Goal: Task Accomplishment & Management: Manage account settings

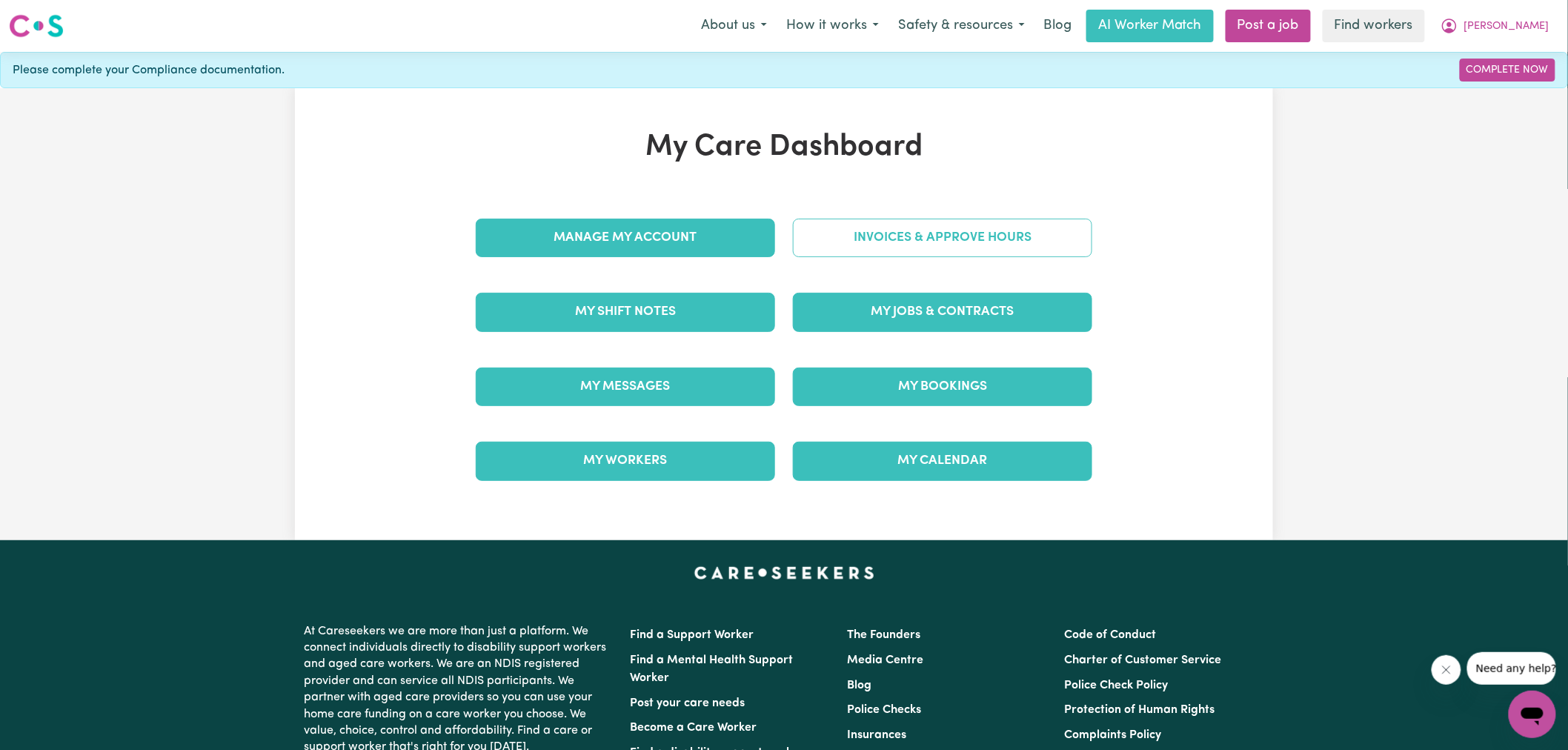
click at [844, 240] on link "Invoices & Approve Hours" at bounding box center [943, 237] width 299 height 38
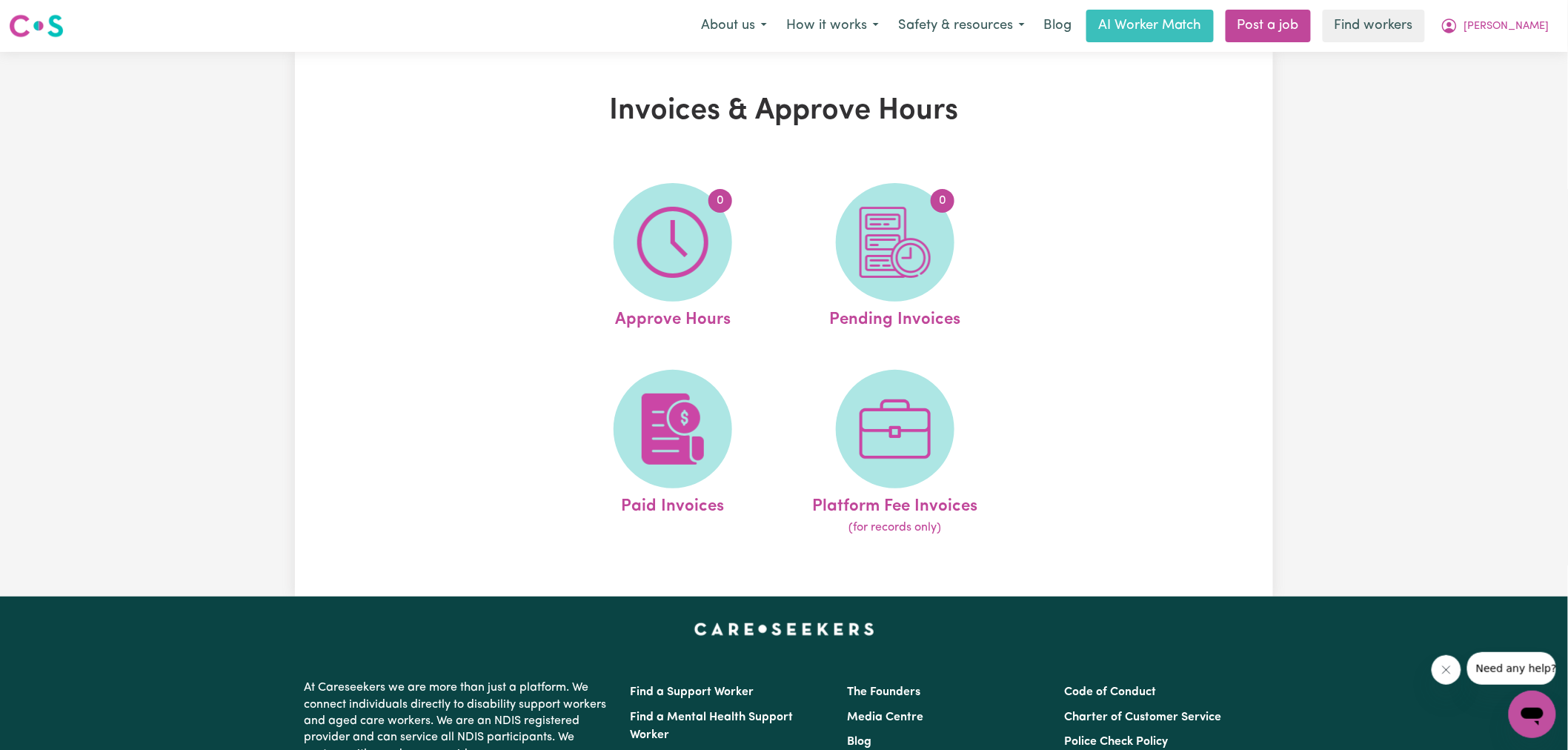
click at [665, 249] on img at bounding box center [672, 242] width 71 height 71
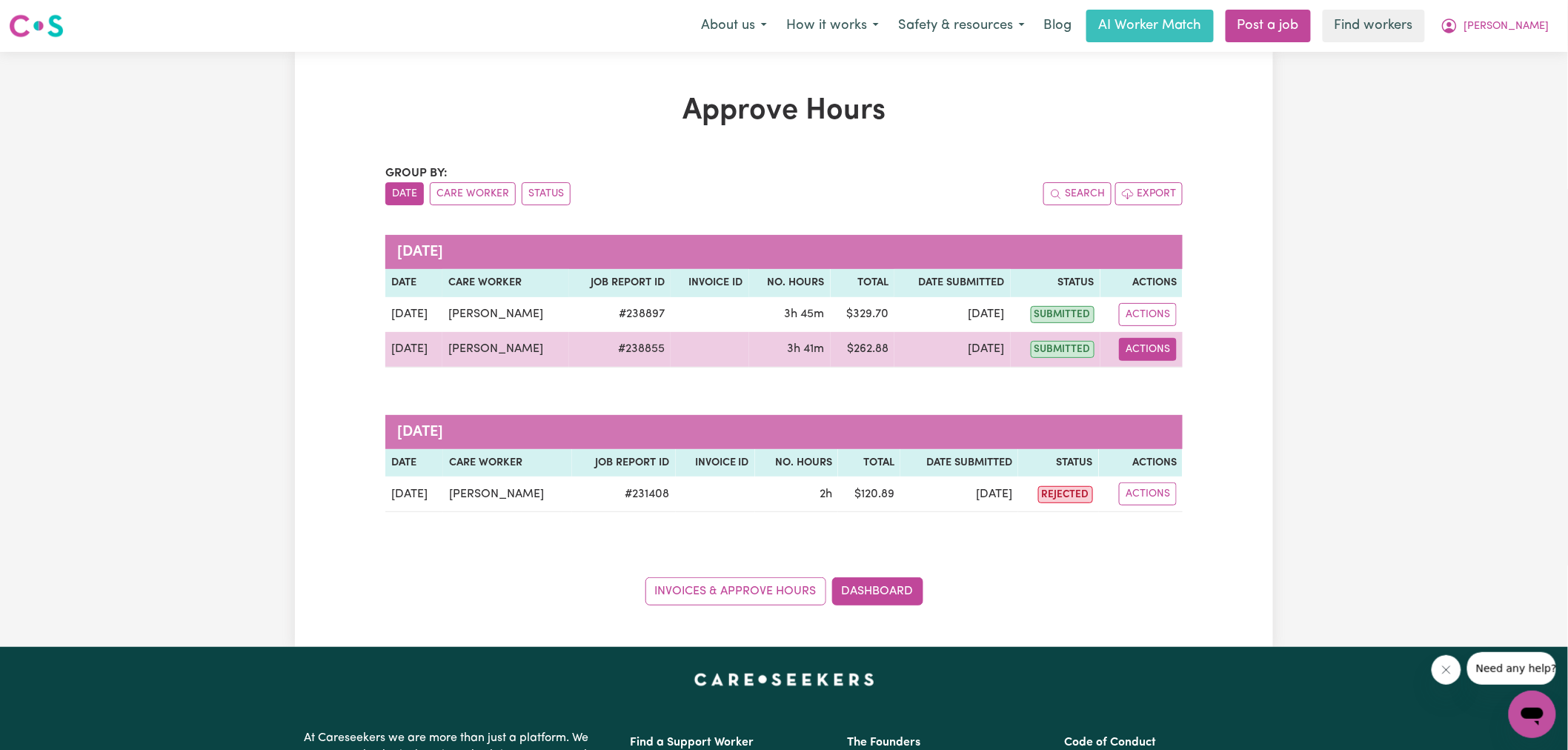
click at [1158, 350] on button "Actions" at bounding box center [1148, 349] width 58 height 23
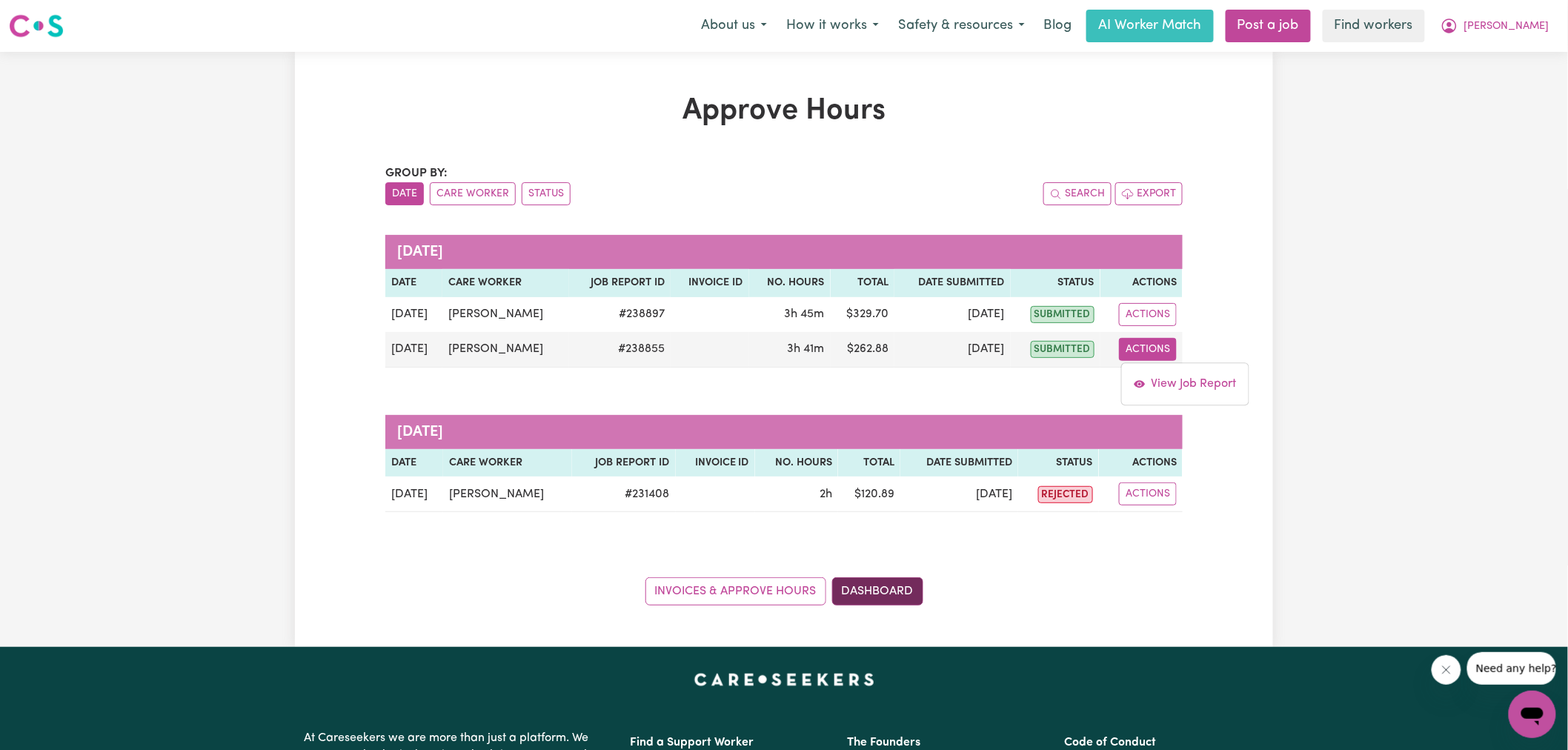
click at [904, 578] on div "Invoices & Approve Hours Dashboard" at bounding box center [783, 582] width 797 height 46
click at [905, 581] on link "Dashboard" at bounding box center [877, 591] width 91 height 28
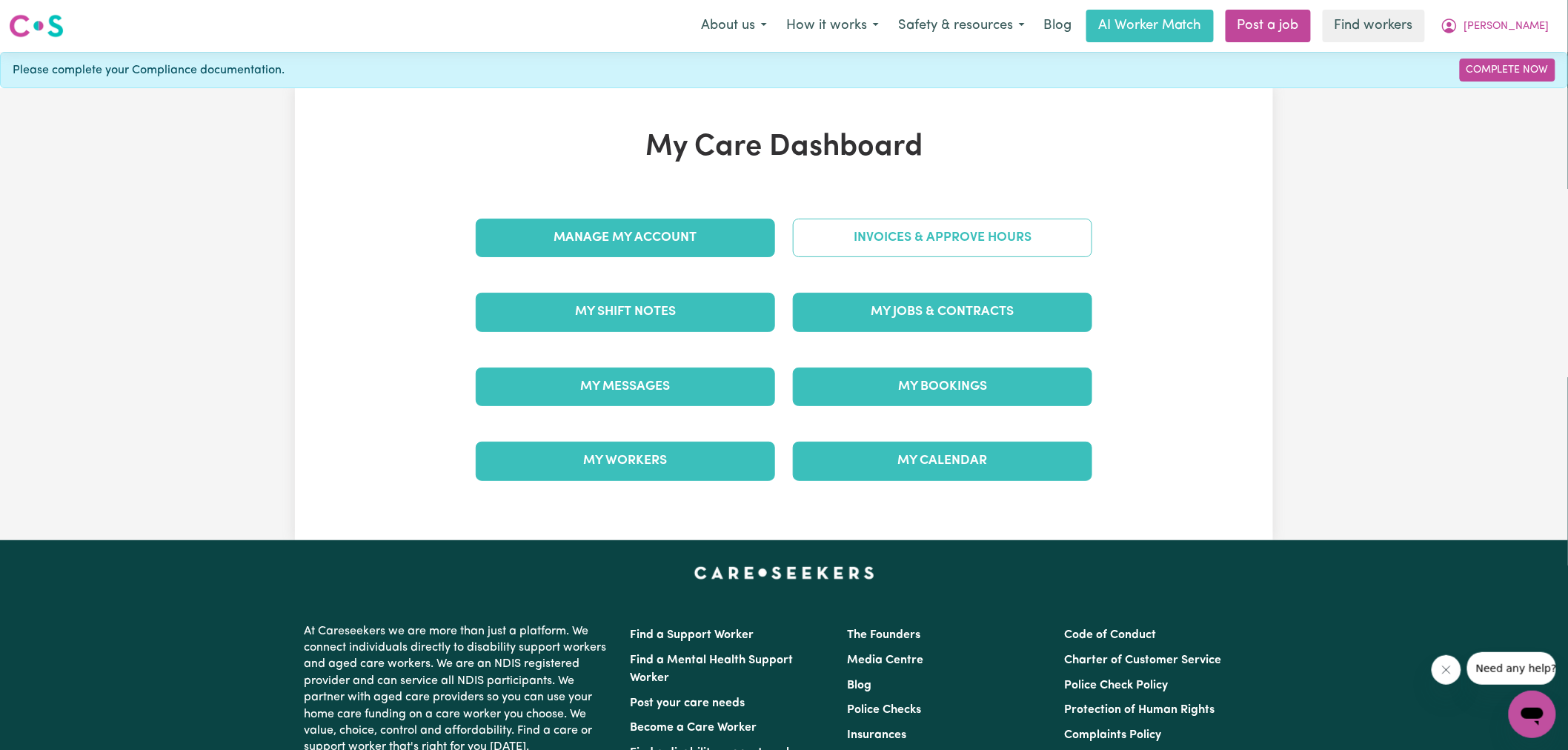
click at [861, 234] on link "Invoices & Approve Hours" at bounding box center [943, 237] width 299 height 38
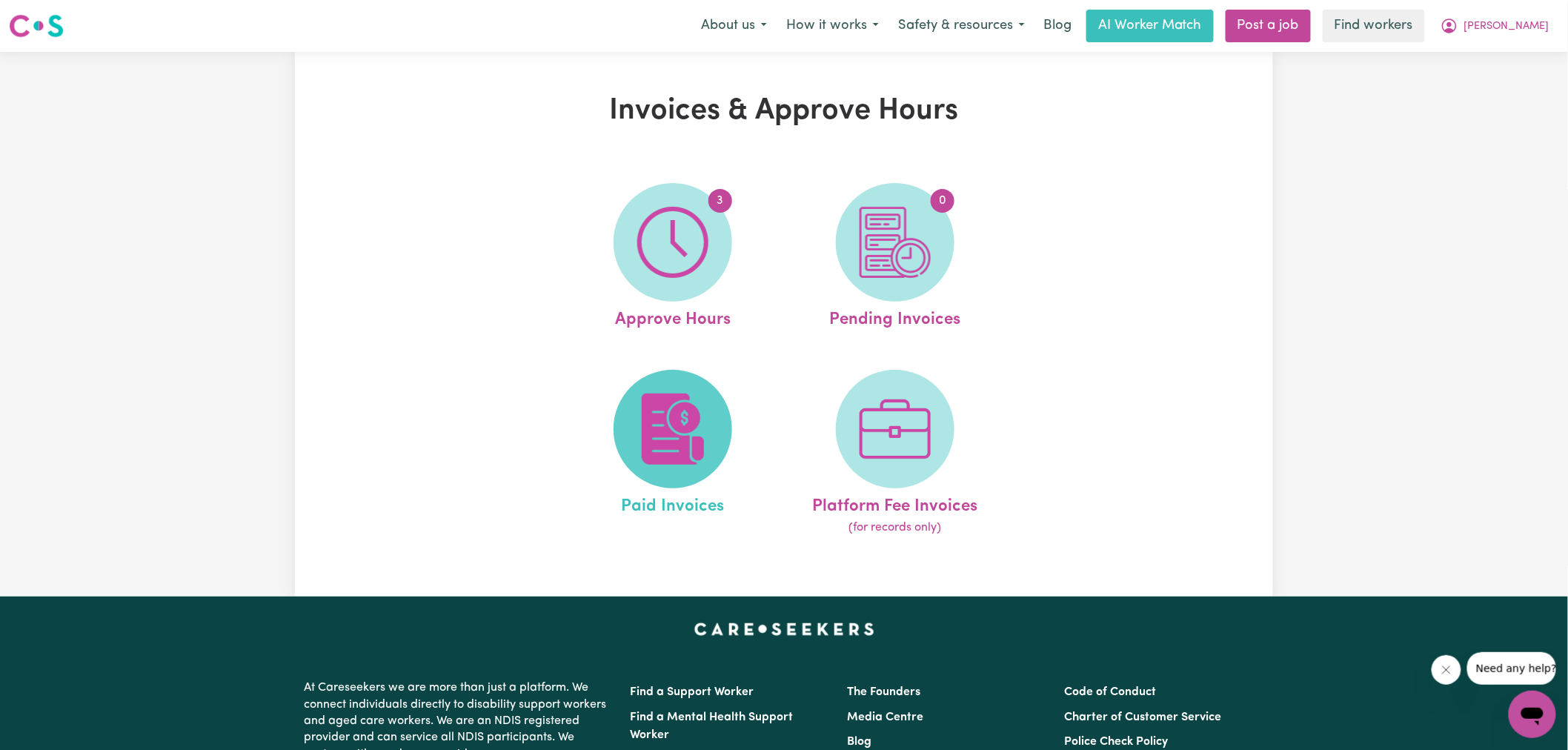
click at [701, 410] on img at bounding box center [672, 429] width 71 height 71
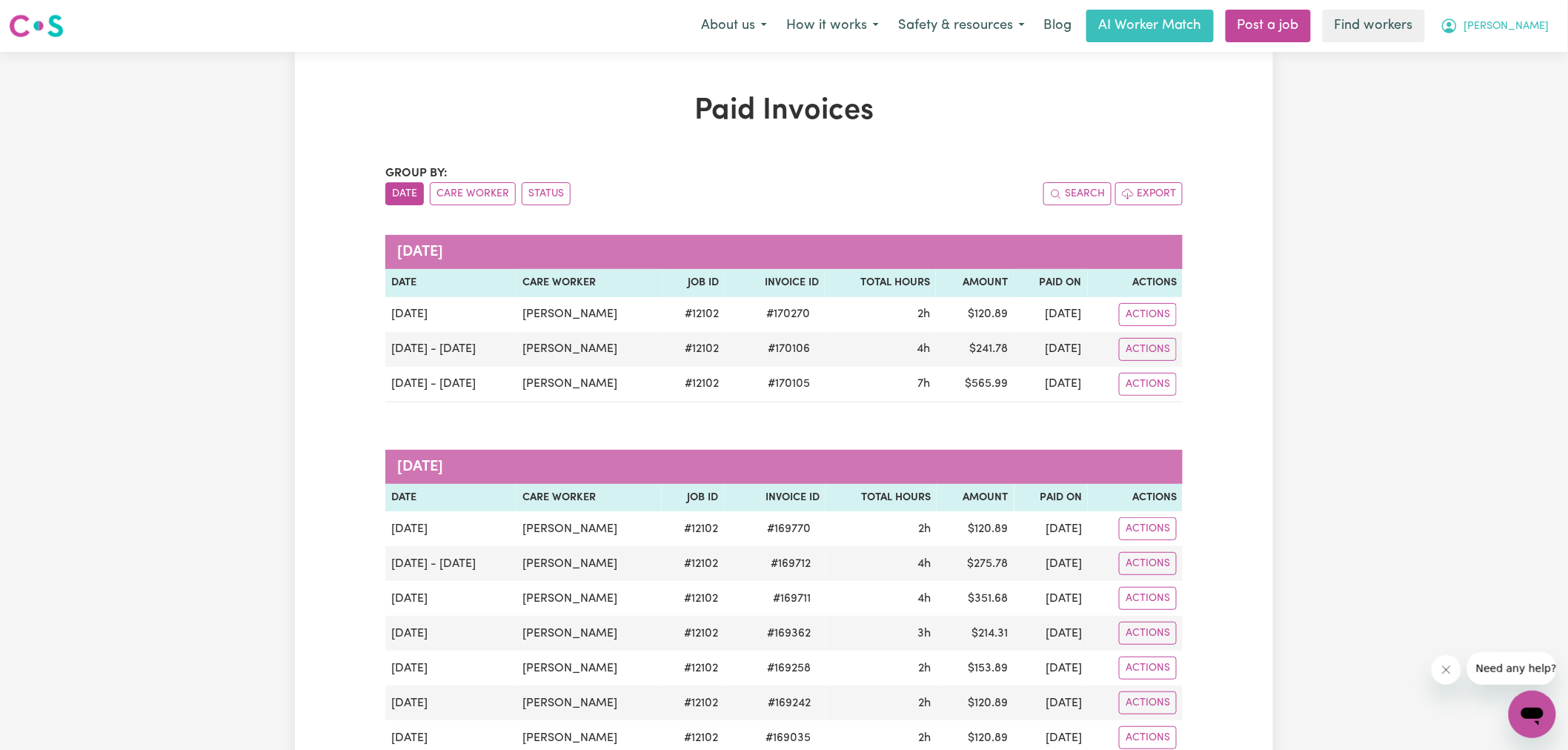
click at [1517, 32] on span "[PERSON_NAME]" at bounding box center [1507, 27] width 85 height 16
click at [1504, 55] on link "My Dashboard" at bounding box center [1499, 57] width 117 height 28
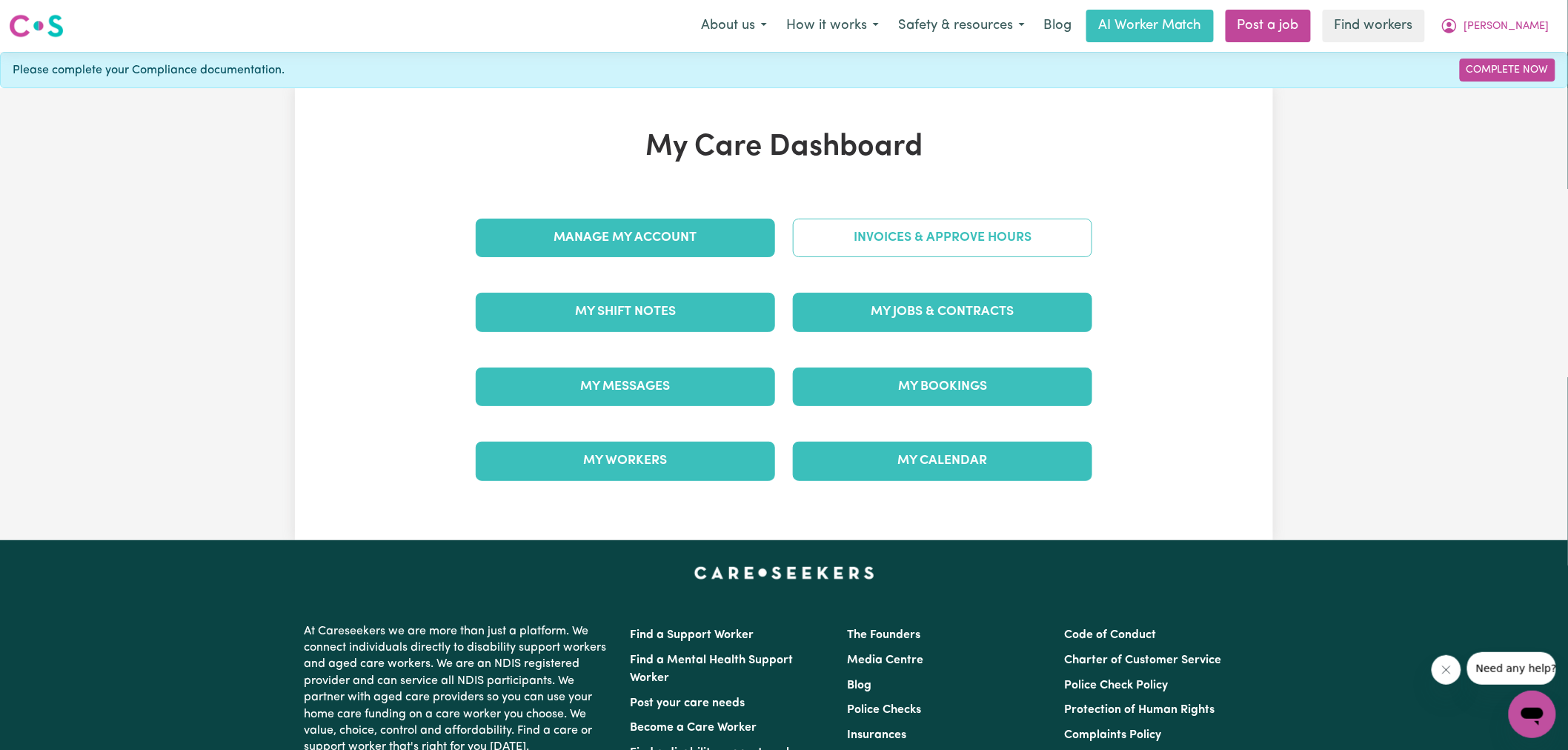
click at [1019, 241] on link "Invoices & Approve Hours" at bounding box center [943, 237] width 299 height 38
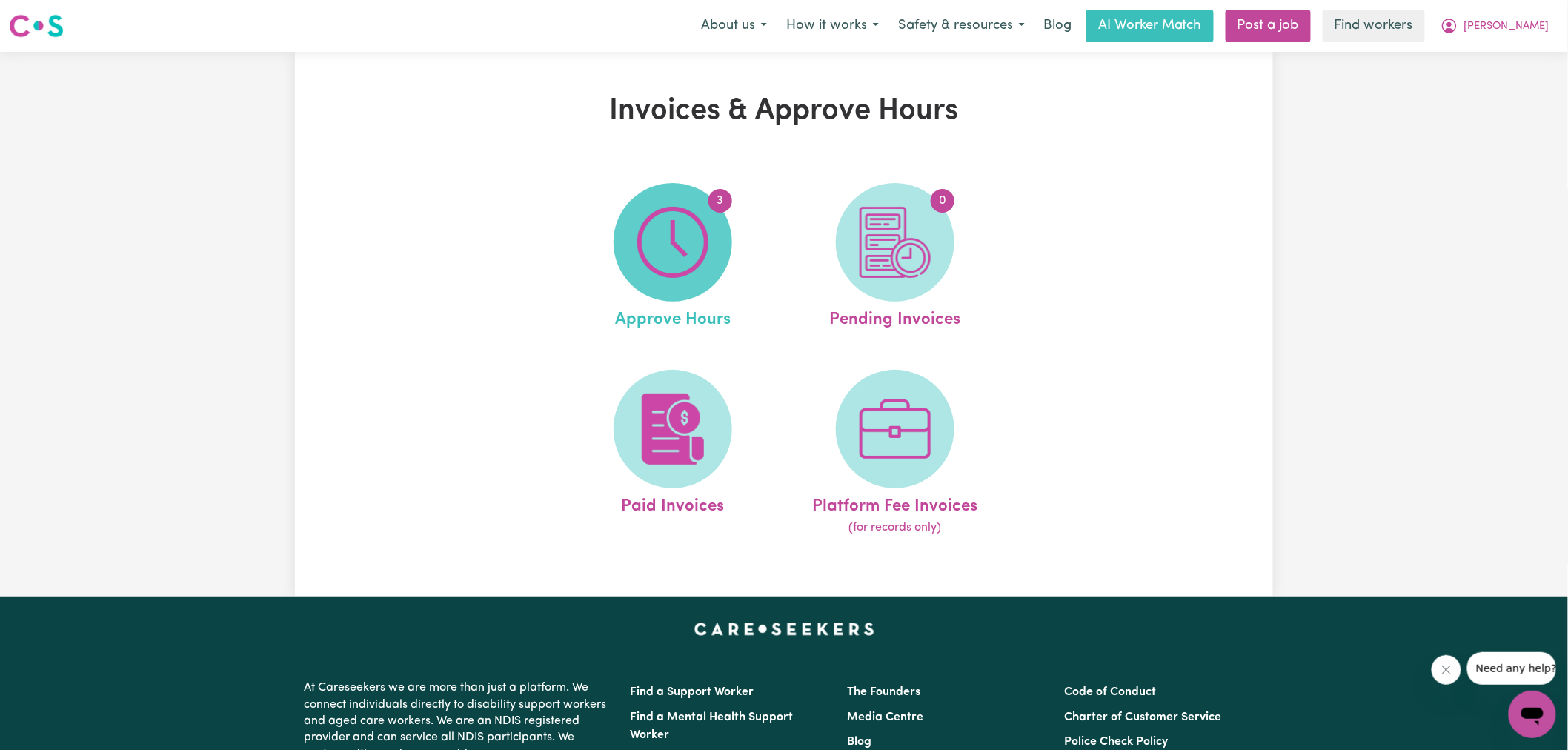
click at [706, 235] on img at bounding box center [672, 242] width 71 height 71
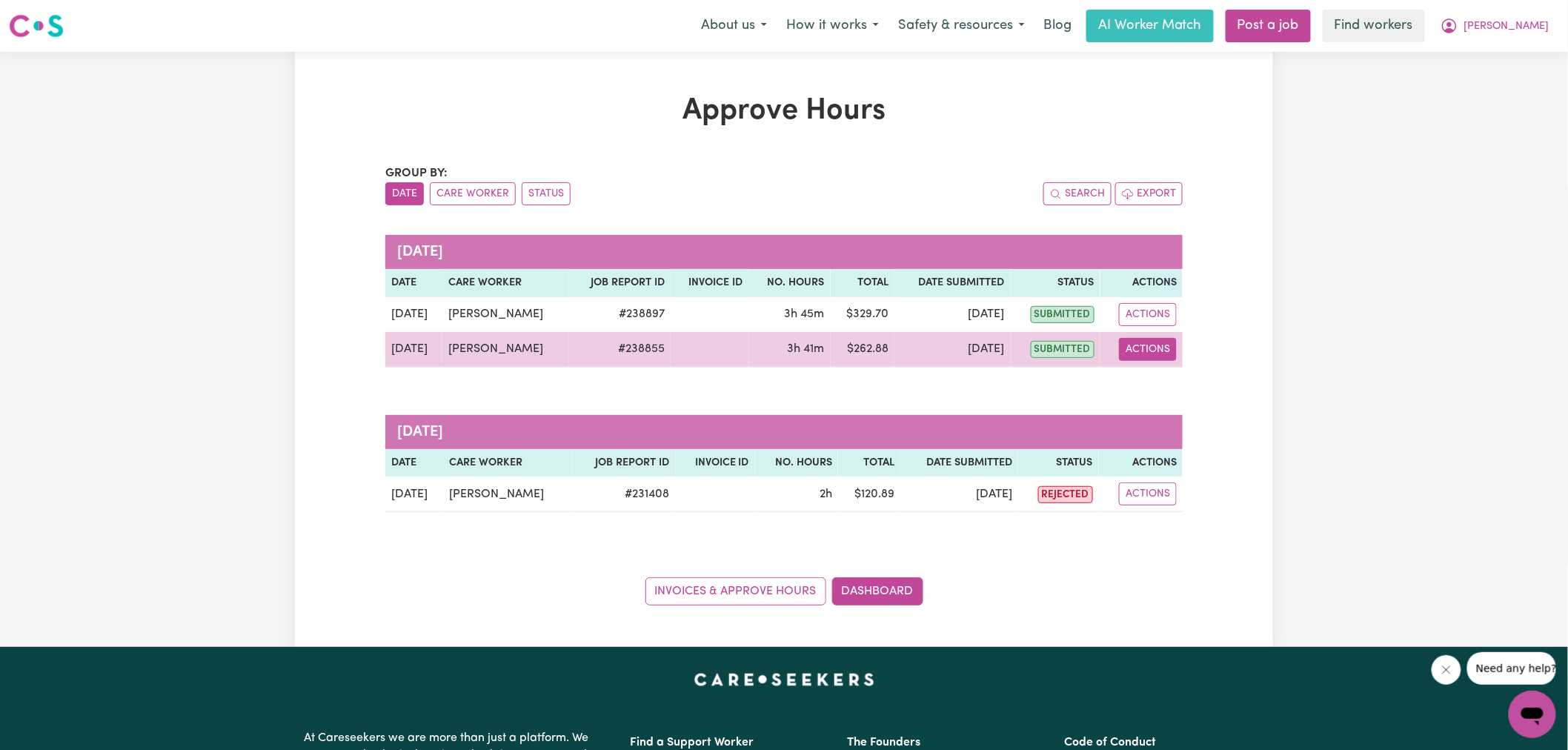
click at [1142, 353] on button "Actions" at bounding box center [1148, 349] width 58 height 23
click at [1157, 389] on link "View Job Report" at bounding box center [1185, 384] width 127 height 29
select select "pm"
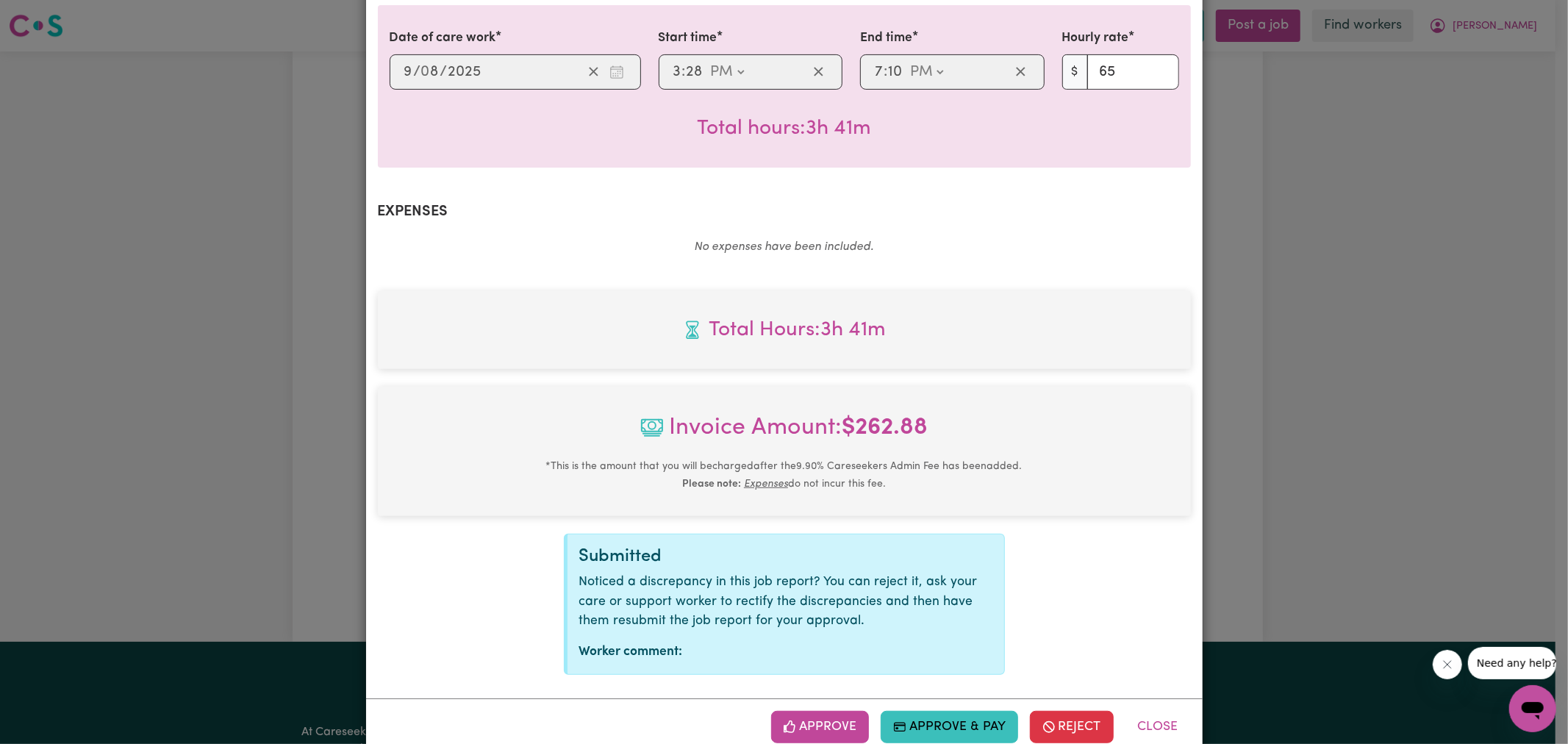
scroll to position [409, 0]
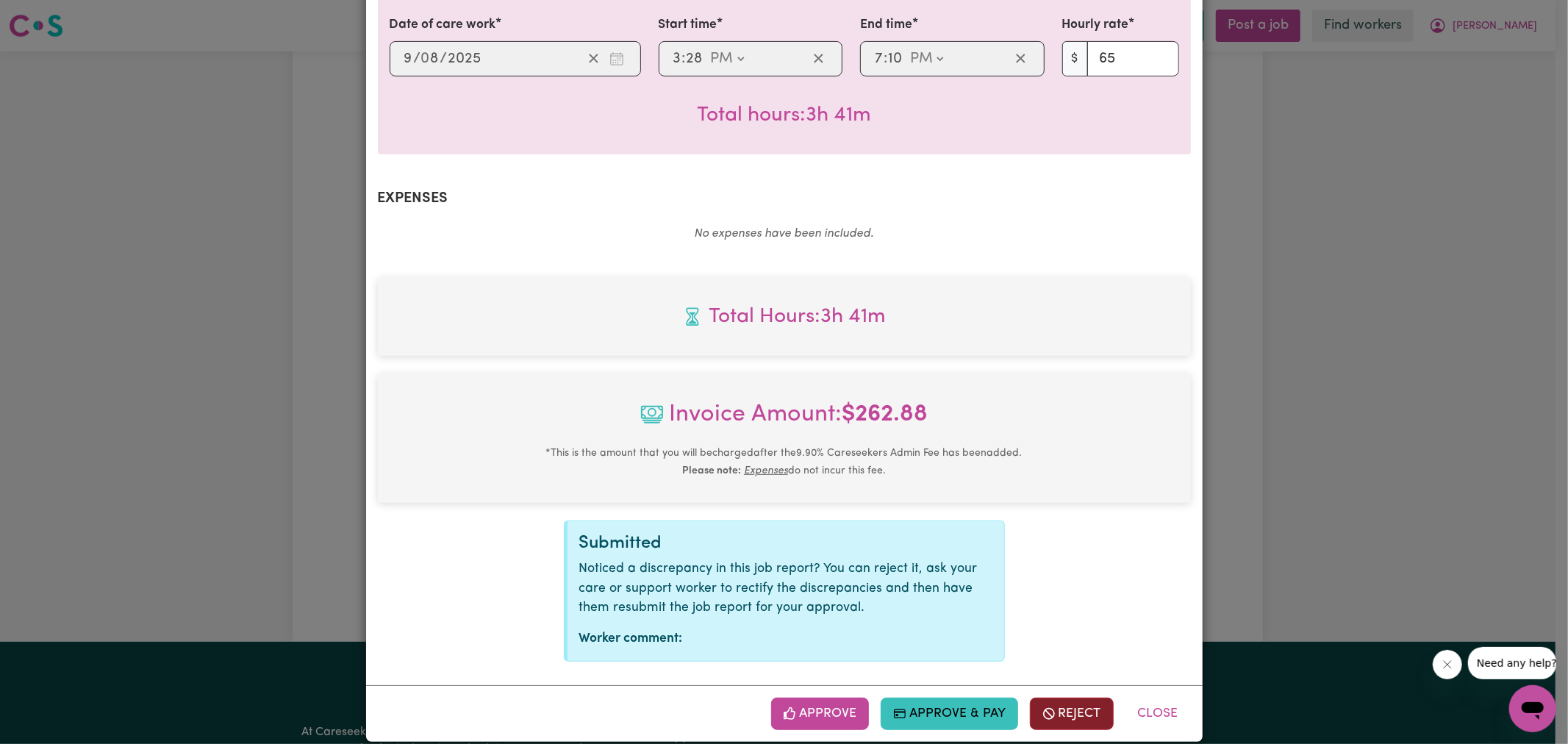
click at [1052, 698] on button "Reject" at bounding box center [1072, 714] width 84 height 32
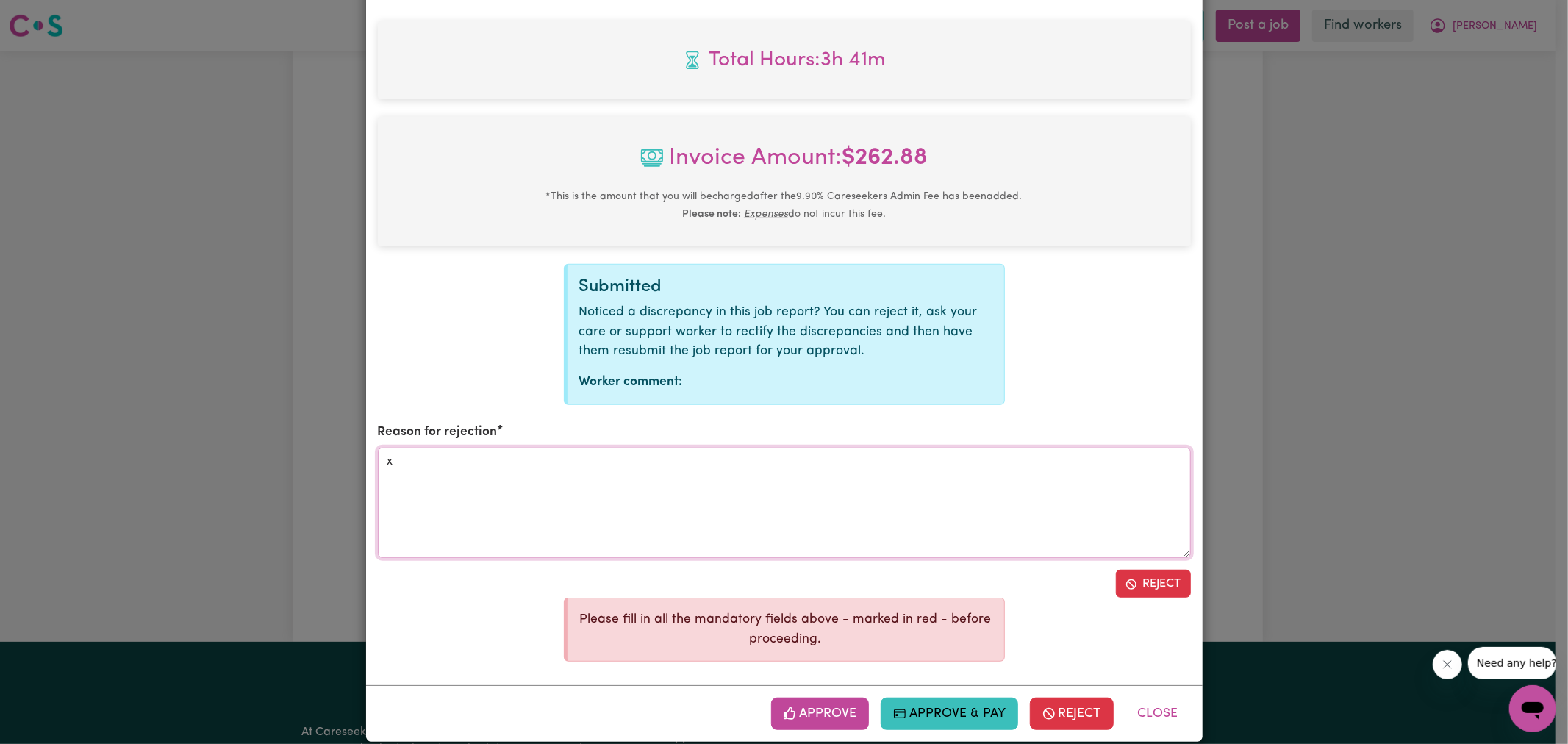
type textarea "x"
click at [1126, 578] on icon "Reject job report" at bounding box center [1132, 584] width 12 height 12
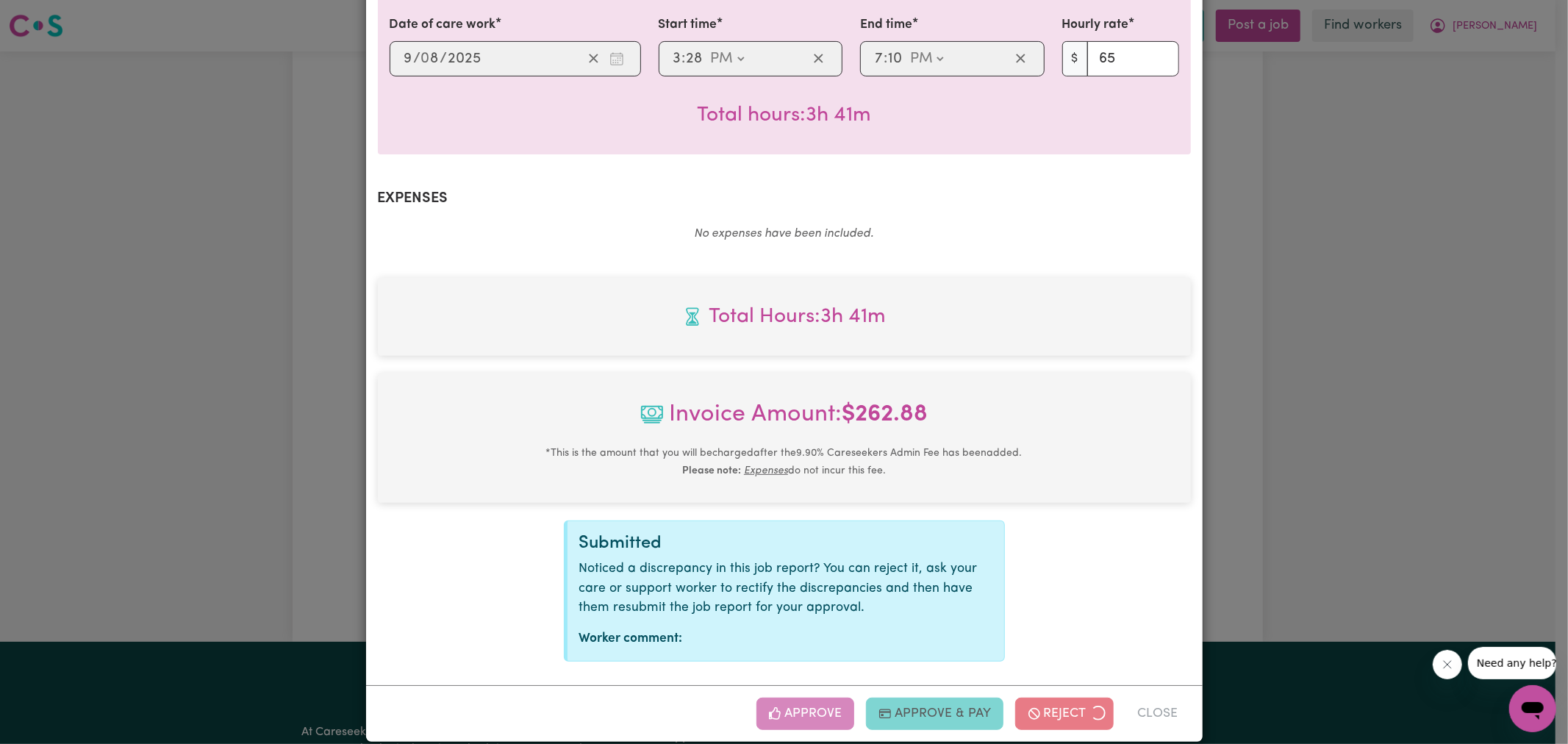
click at [1290, 459] on div "Job Report # 238855 - [PERSON_NAME] Summary Job report # 238855 Client name: [P…" at bounding box center [784, 372] width 1568 height 744
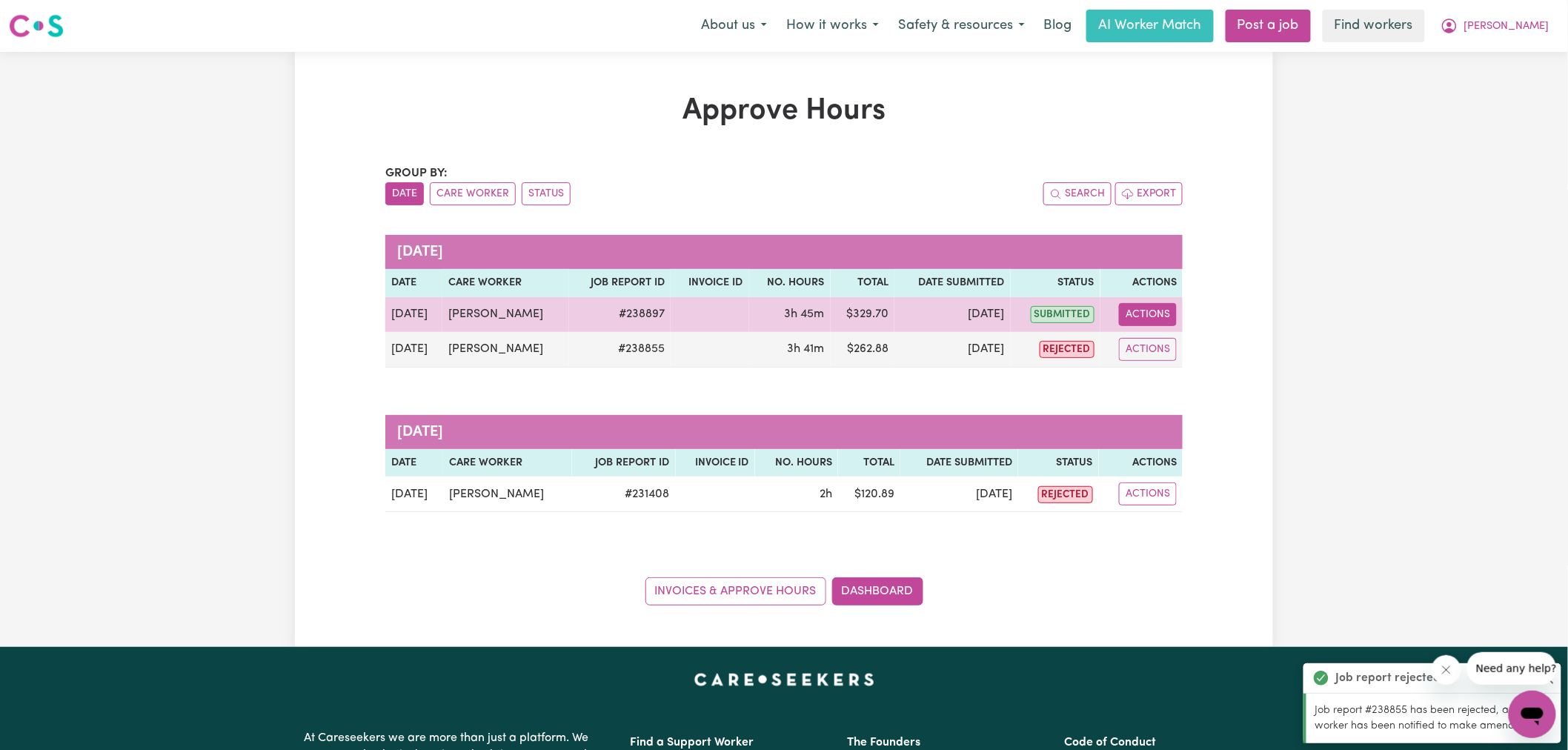
click at [1145, 306] on button "Actions" at bounding box center [1148, 315] width 58 height 23
click at [1176, 348] on link "View Job Report" at bounding box center [1185, 349] width 127 height 29
select select "pm"
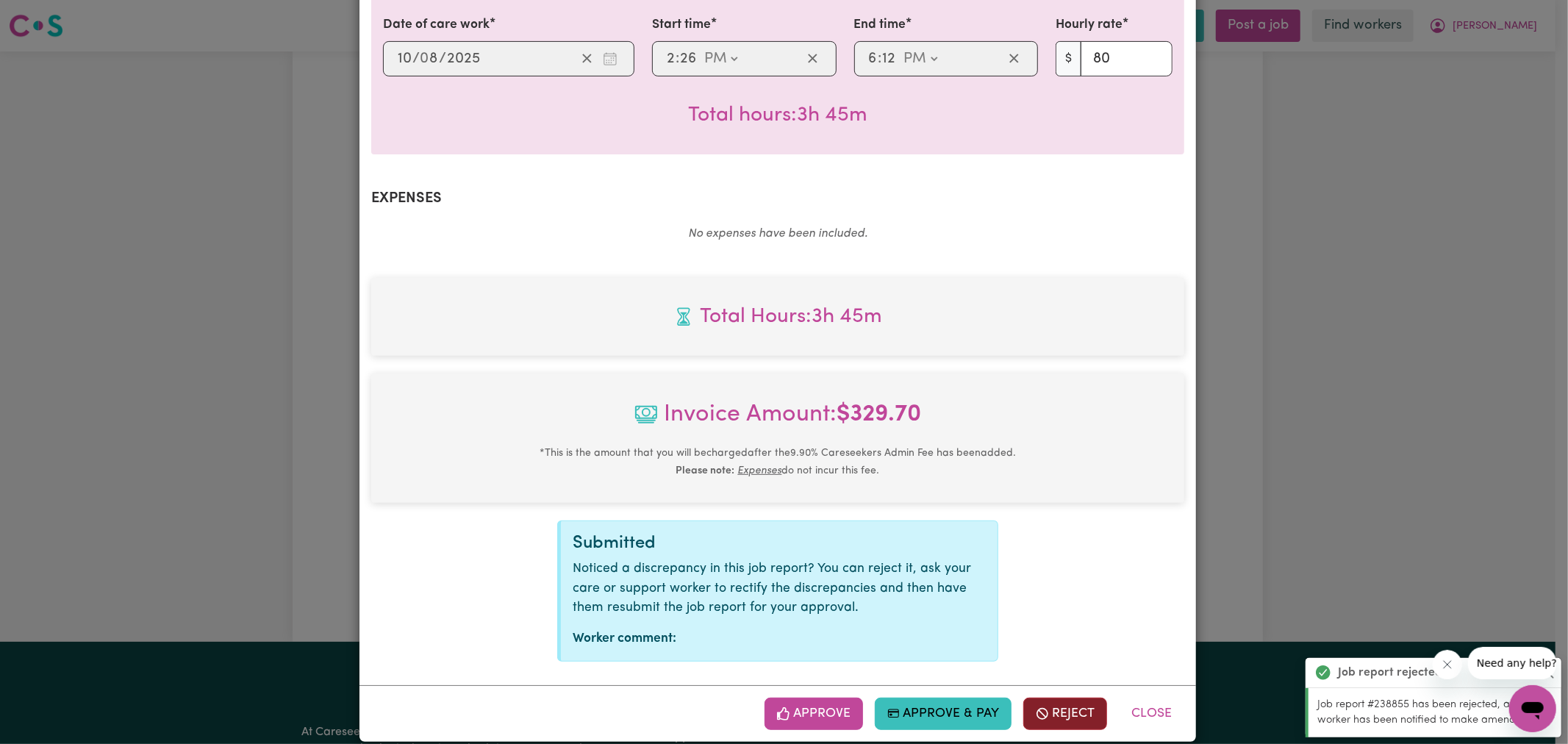
click at [1040, 707] on icon "button" at bounding box center [1042, 714] width 13 height 13
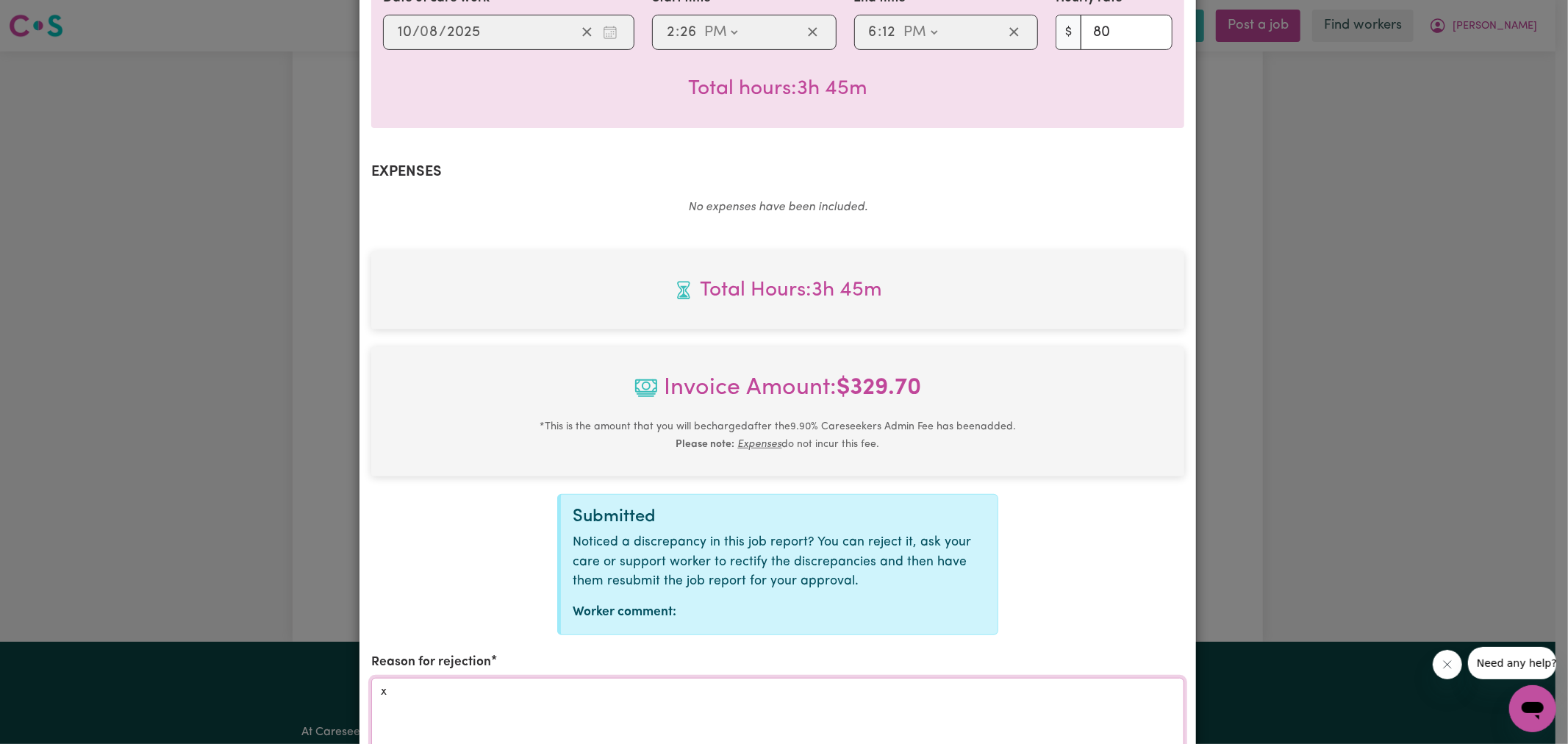
scroll to position [665, 0]
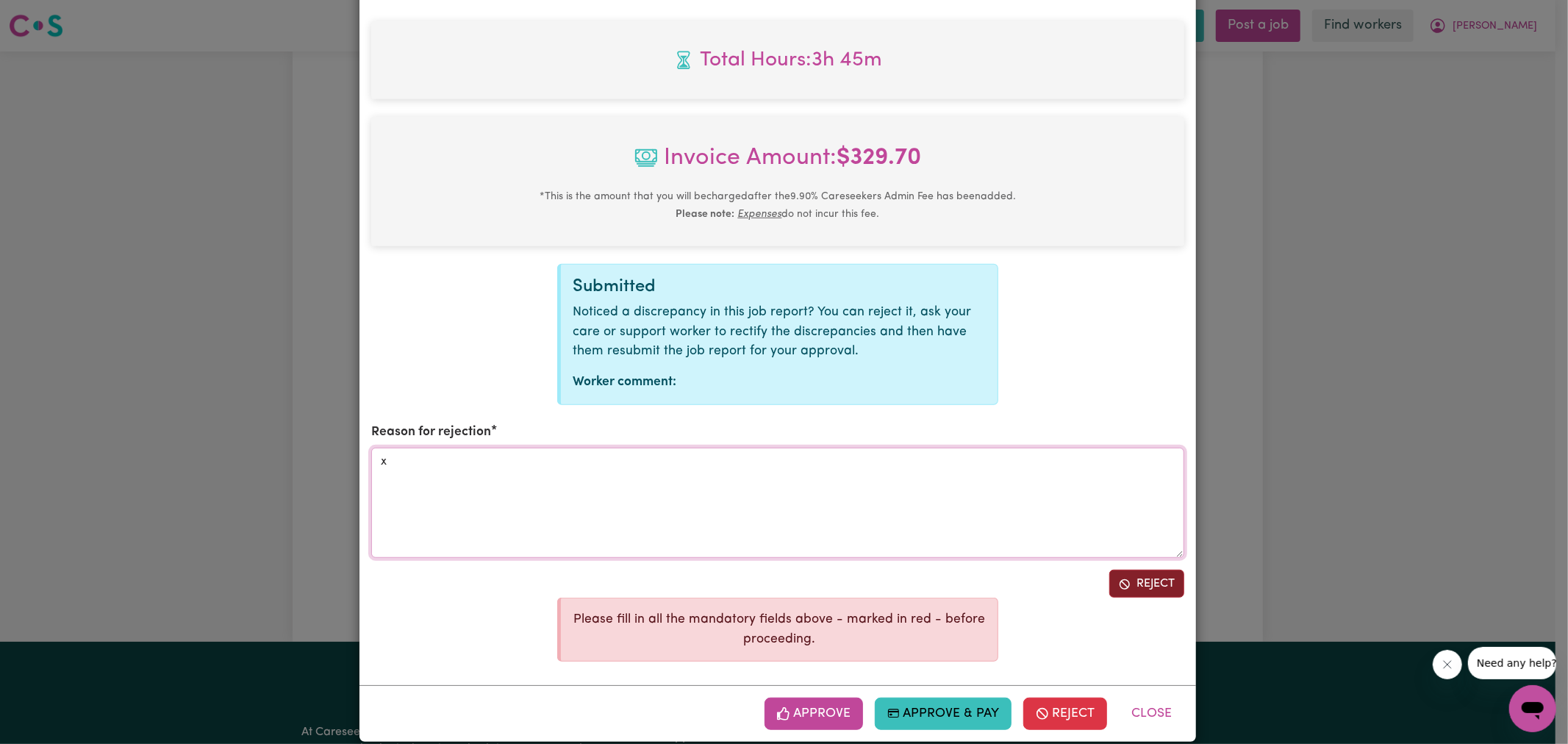
type textarea "x"
click at [1142, 570] on button "Reject" at bounding box center [1147, 583] width 75 height 28
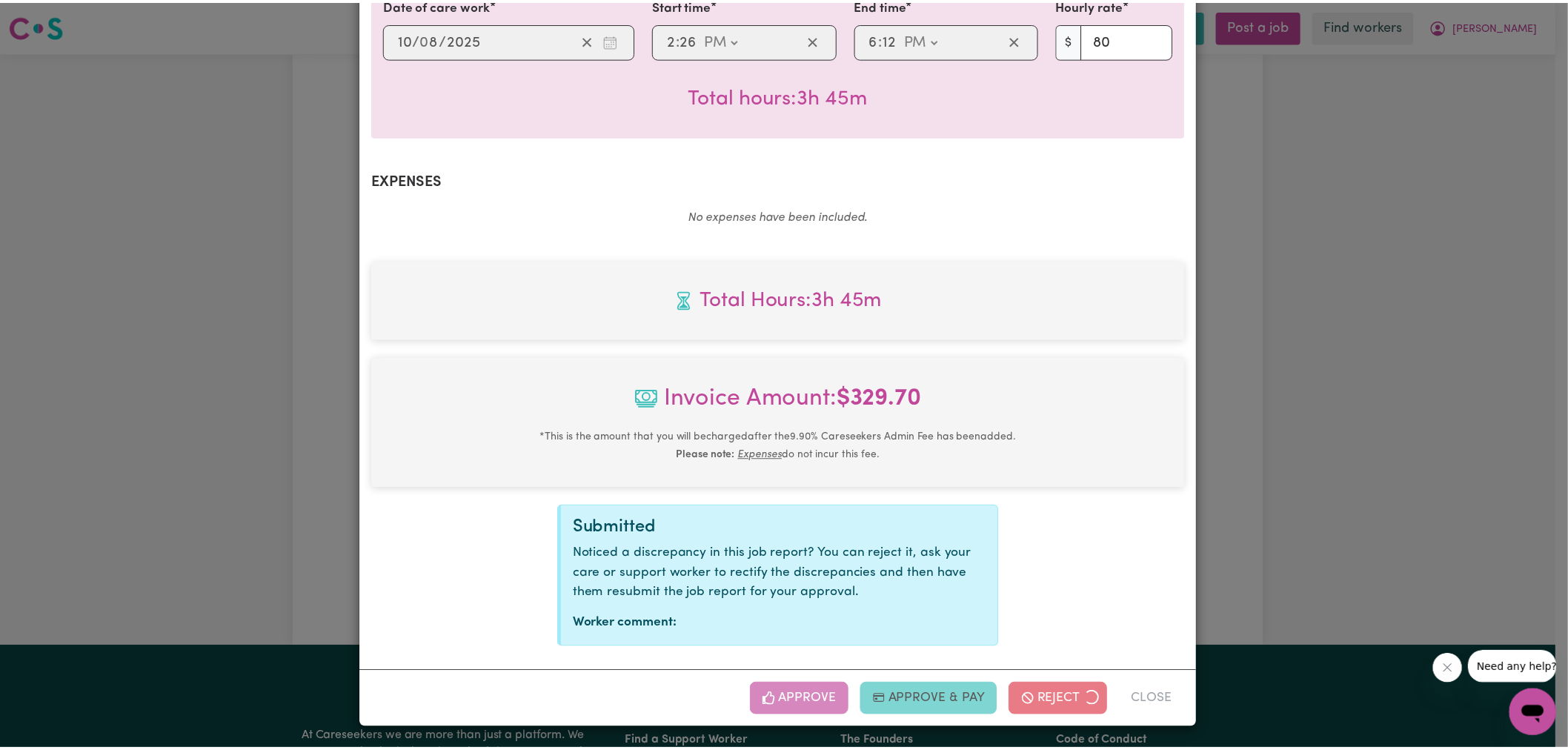
scroll to position [412, 0]
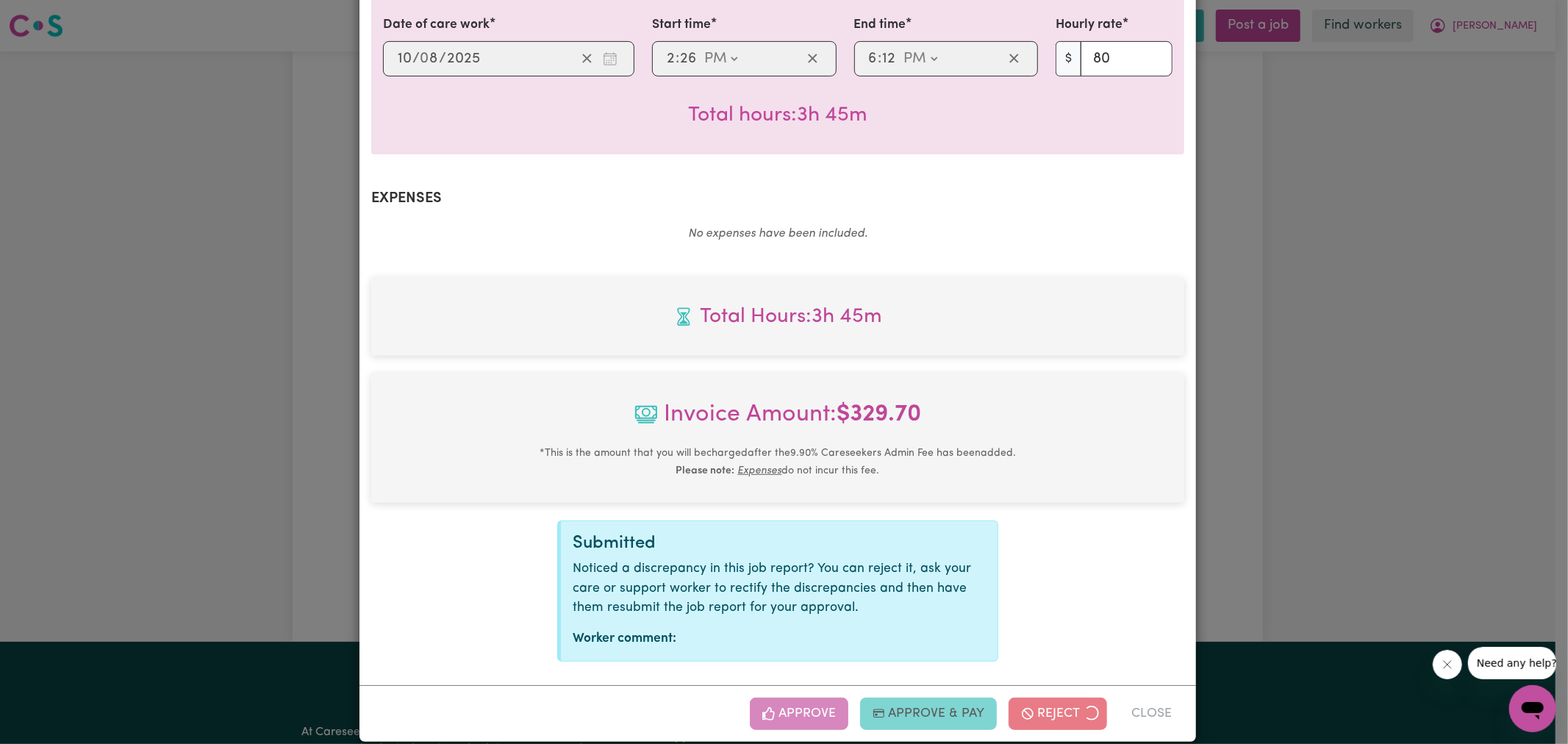
click at [1295, 517] on div "Job Report # 238897 - [PERSON_NAME] Summary Job report # 238897 Client name: [P…" at bounding box center [784, 372] width 1568 height 744
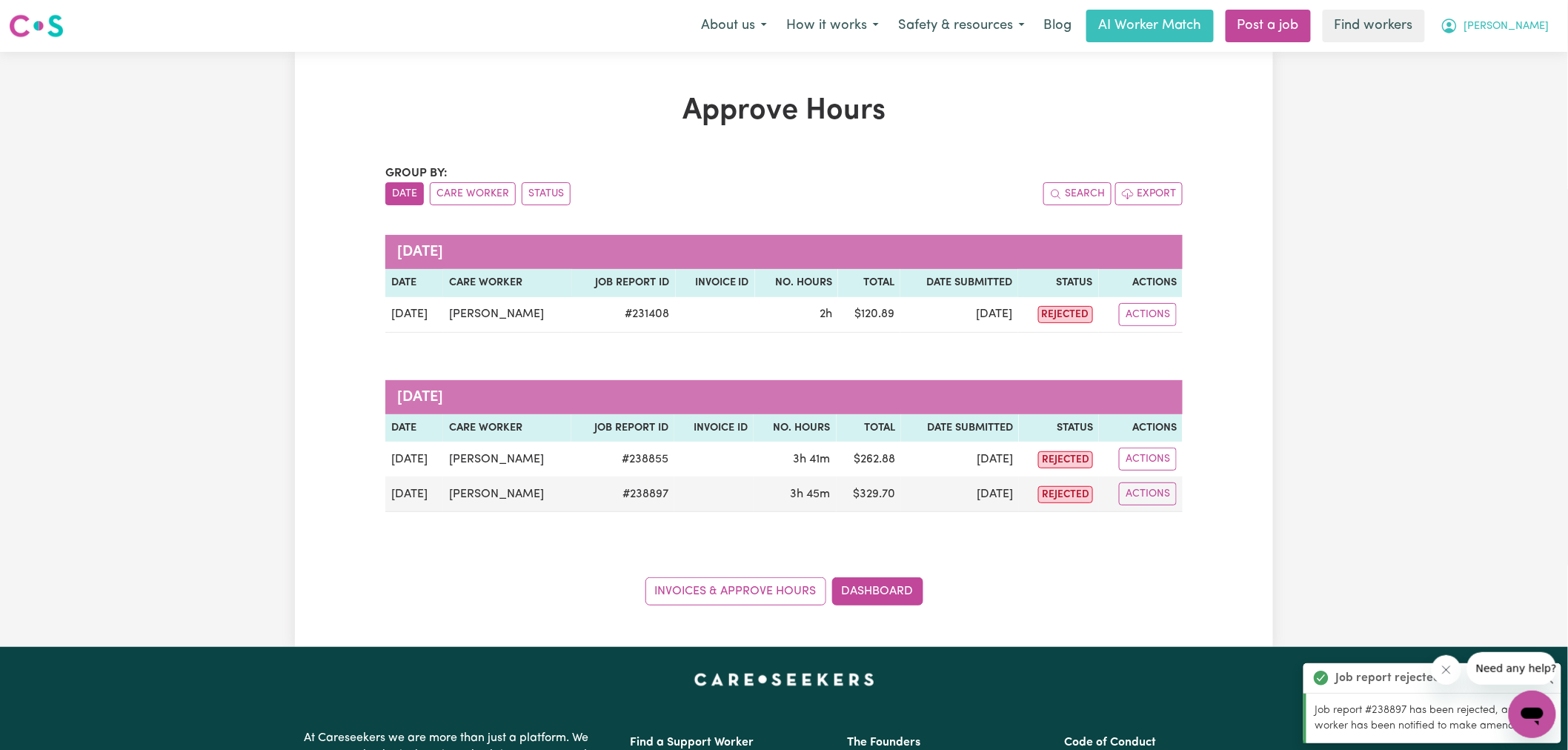
click at [1510, 20] on span "[PERSON_NAME]" at bounding box center [1507, 27] width 85 height 16
click at [1484, 92] on link "Logout" at bounding box center [1499, 85] width 117 height 28
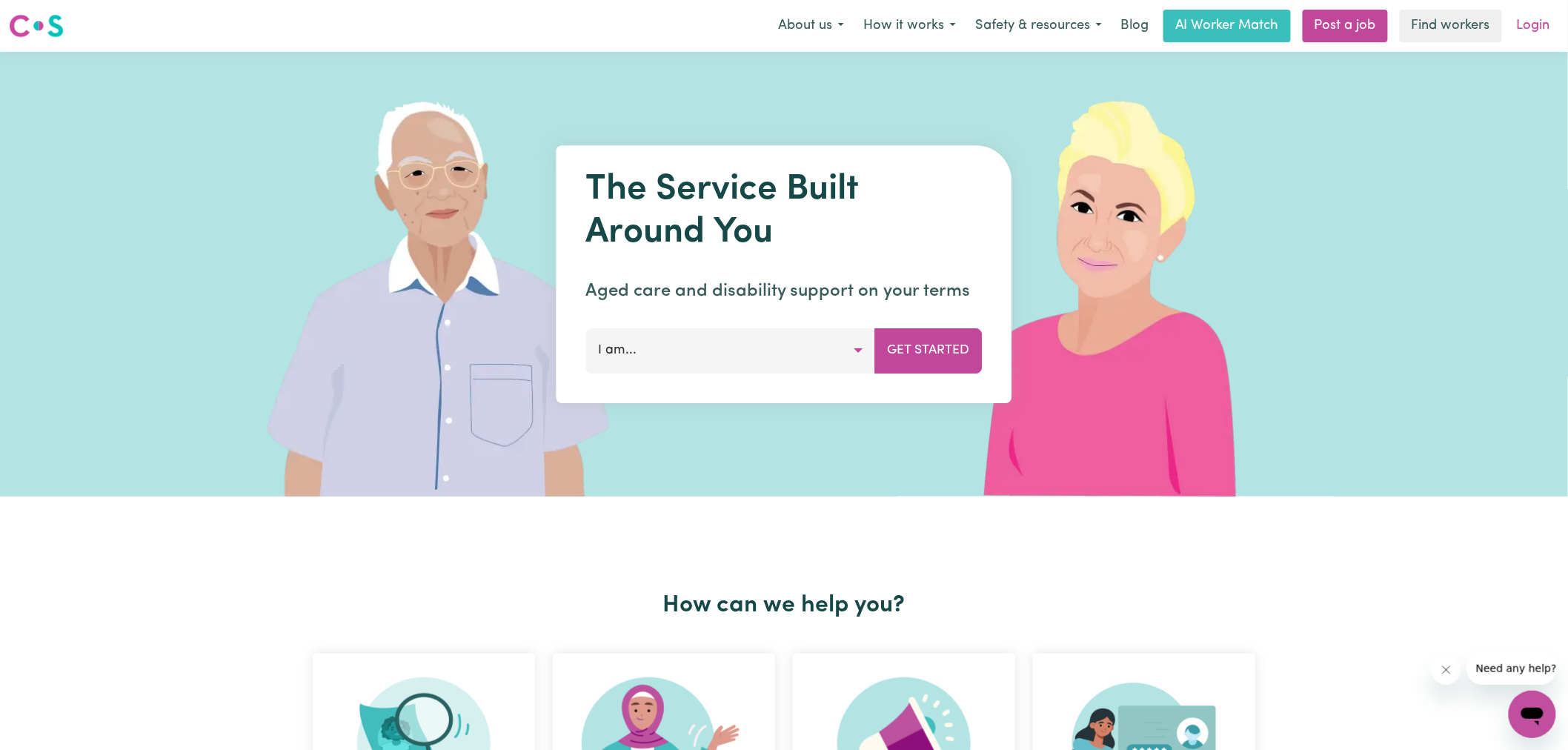
click at [1534, 40] on link "Login" at bounding box center [1533, 26] width 52 height 33
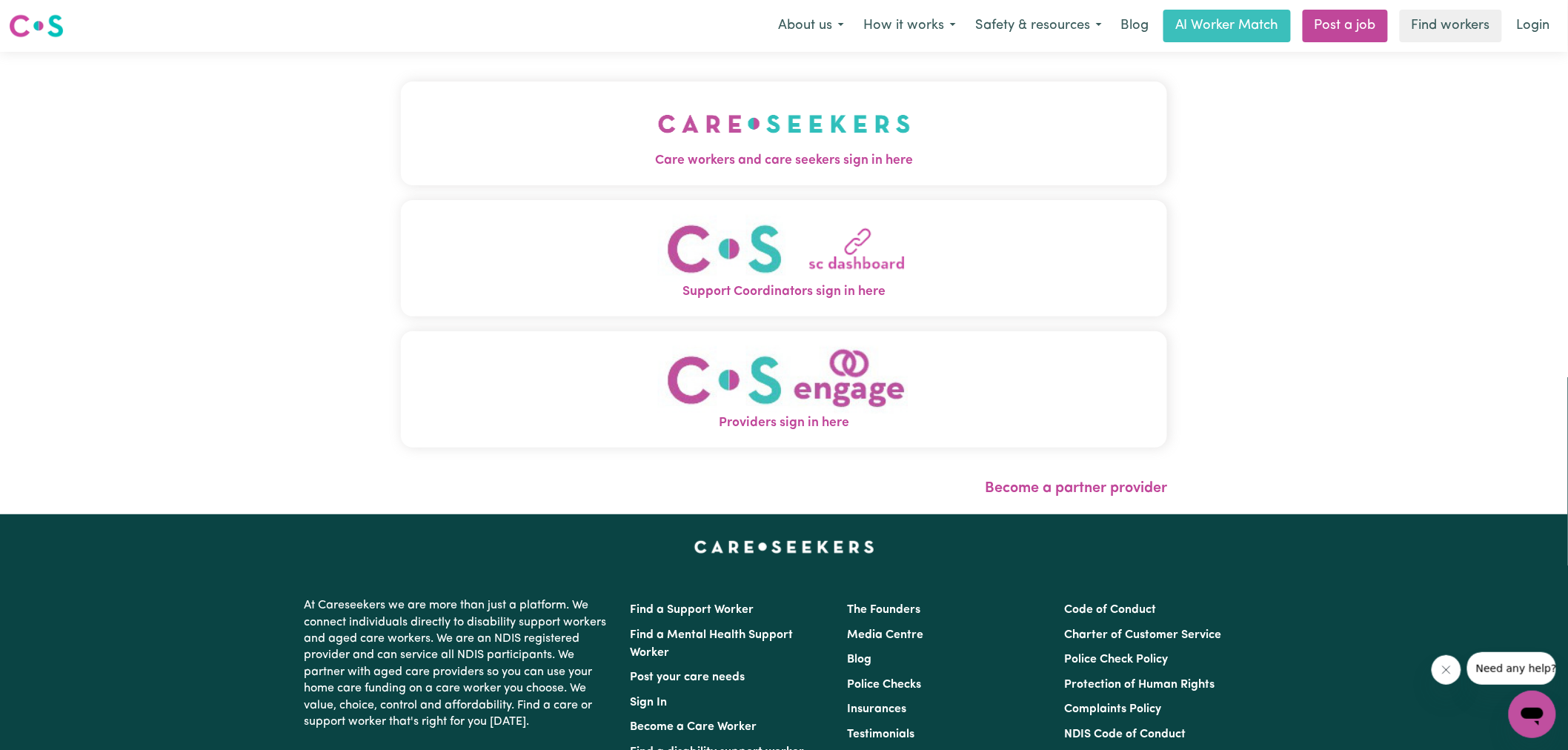
drag, startPoint x: 819, startPoint y: 128, endPoint x: 553, endPoint y: 132, distance: 266.0
click at [819, 128] on img "Care workers and care seekers sign in here" at bounding box center [784, 124] width 253 height 55
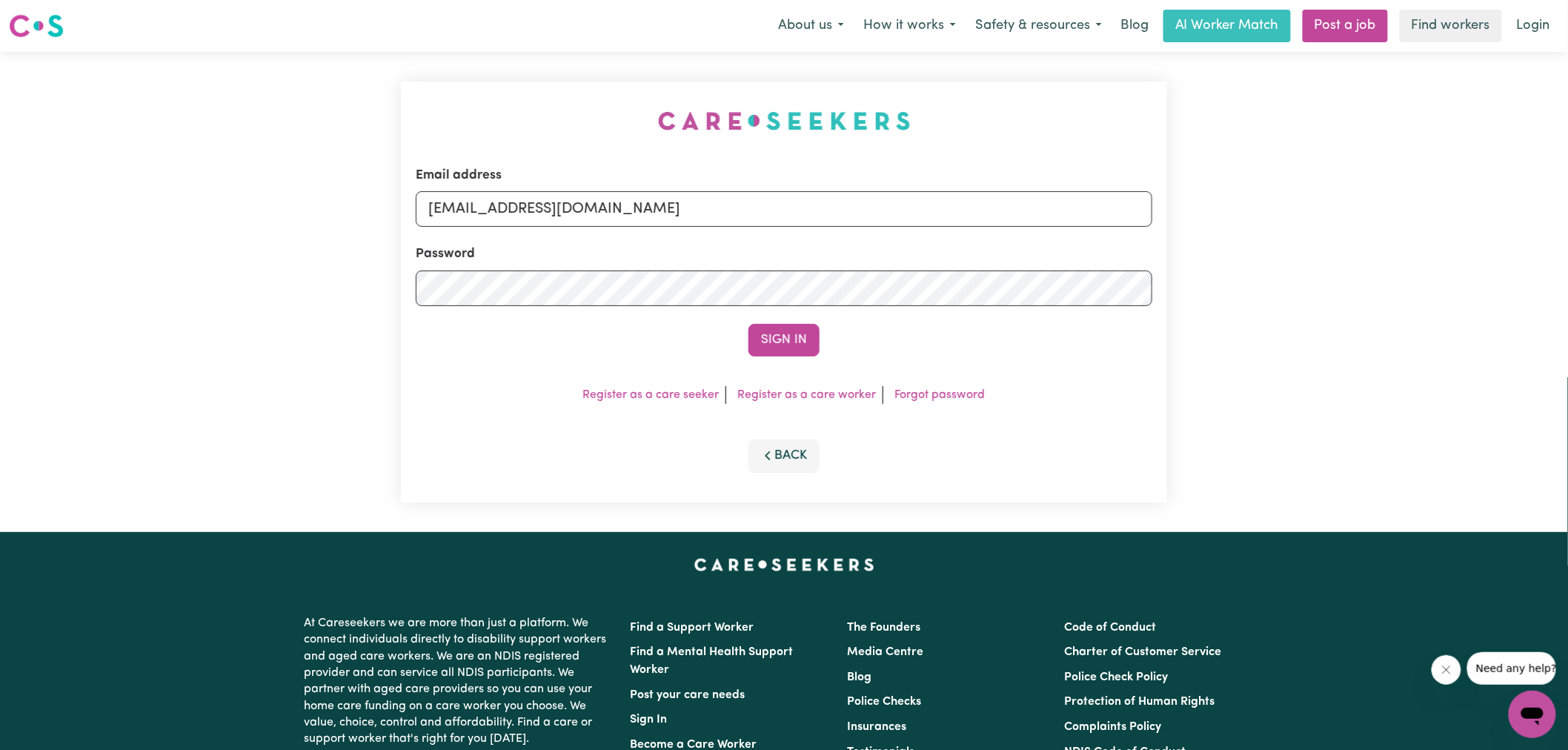
drag, startPoint x: 391, startPoint y: 112, endPoint x: 670, endPoint y: 200, distance: 292.5
click at [388, 112] on div "Email address [EMAIL_ADDRESS][DOMAIN_NAME] Password Sign In Register as a care …" at bounding box center [784, 291] width 1568 height 480
drag, startPoint x: 504, startPoint y: 213, endPoint x: 1451, endPoint y: 271, distance: 948.8
click at [1451, 271] on div "Email address [EMAIL_ADDRESS][DOMAIN_NAME] Password Sign In Register as a care …" at bounding box center [784, 291] width 1568 height 480
type input "SUPERUSER~[EMAIL_ADDRESS][DOMAIN_NAME]"
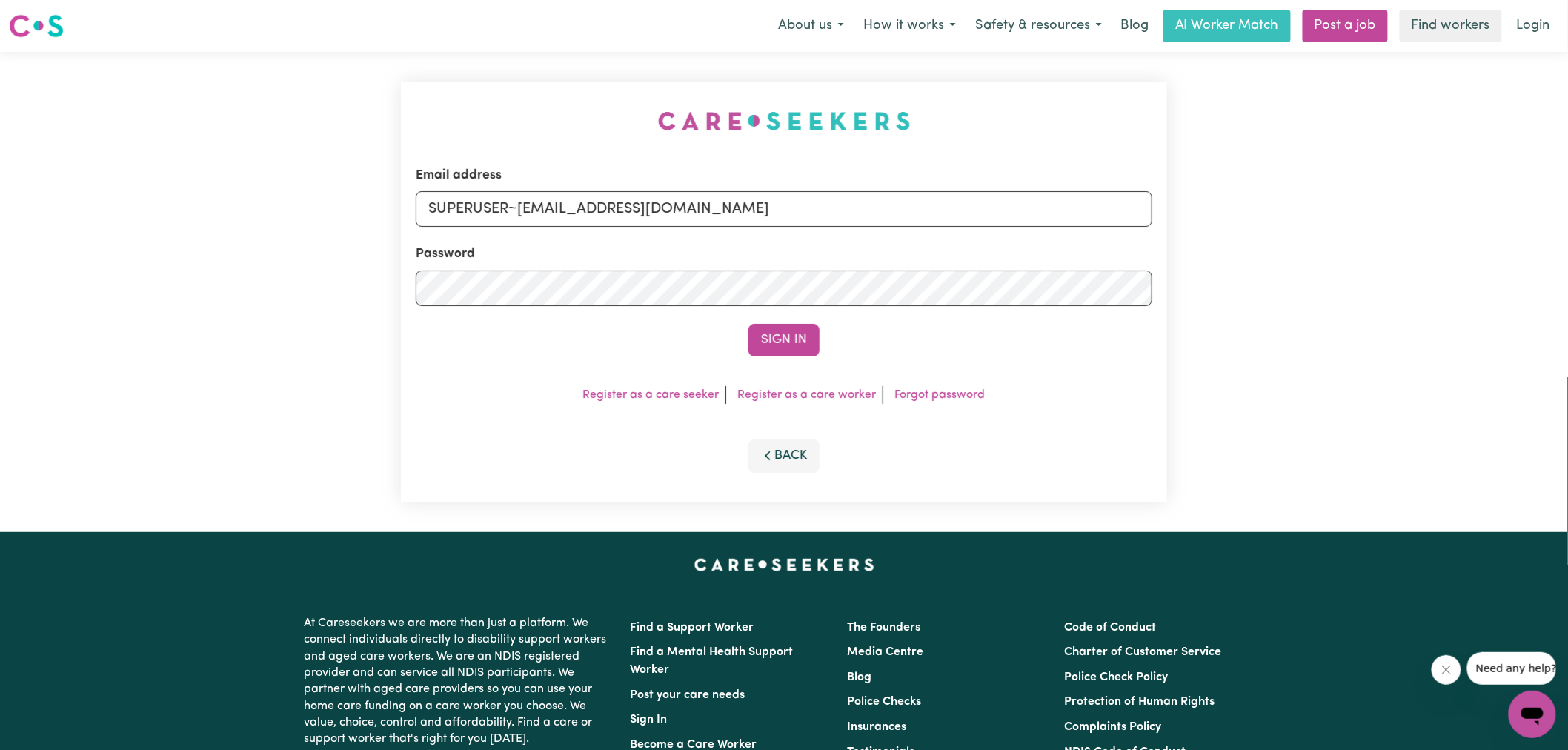
click at [748, 324] on button "Sign In" at bounding box center [783, 340] width 71 height 33
